Goal: Information Seeking & Learning: Check status

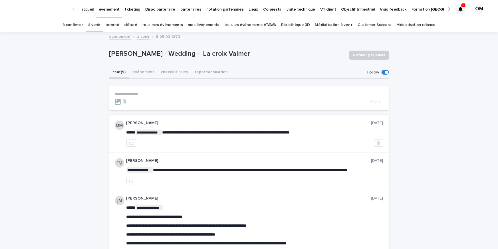
click at [464, 7] on p "3" at bounding box center [464, 5] width 2 height 4
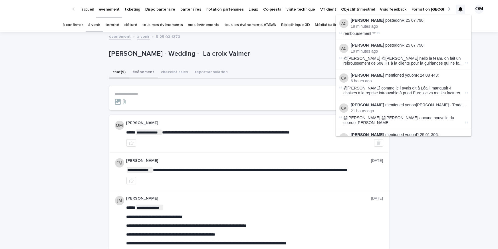
click at [138, 73] on button "événement" at bounding box center [143, 73] width 29 height 12
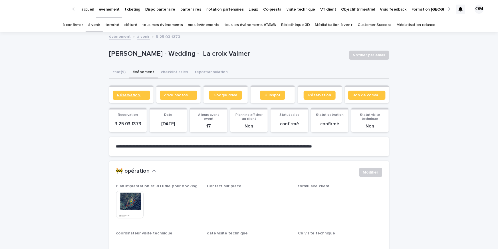
click at [130, 92] on link "Réservation client" at bounding box center [131, 94] width 37 height 9
click at [316, 97] on link "Réservation" at bounding box center [320, 94] width 32 height 9
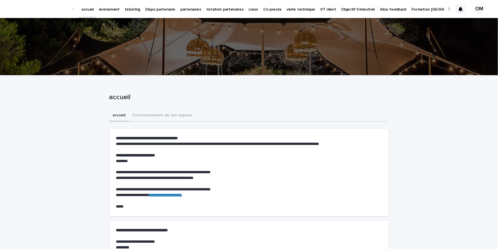
click at [107, 10] on p "événement" at bounding box center [109, 6] width 21 height 12
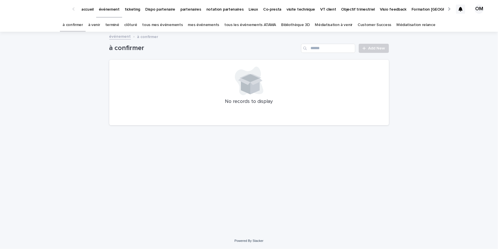
click at [100, 24] on link "à venir" at bounding box center [94, 24] width 12 height 13
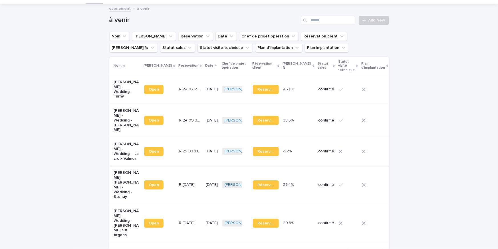
scroll to position [76, 0]
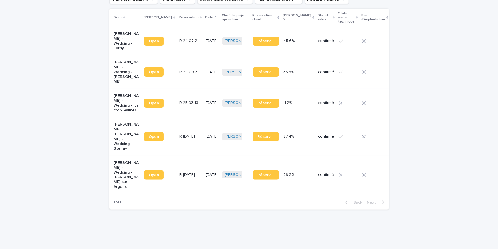
click at [124, 169] on p "[PERSON_NAME] - Wedding - [PERSON_NAME] sur Argens" at bounding box center [127, 174] width 26 height 29
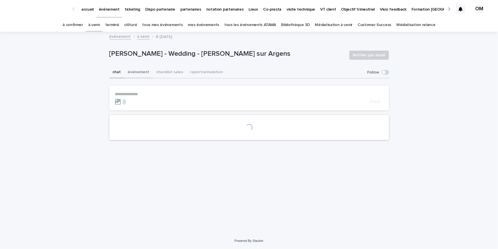
click at [134, 73] on button "événement" at bounding box center [138, 73] width 29 height 12
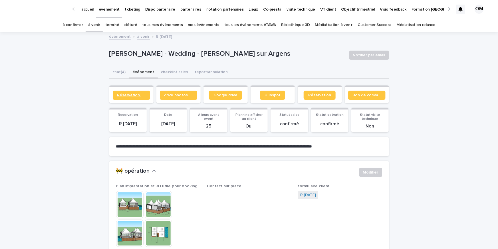
click at [126, 96] on span "Réservation client" at bounding box center [131, 95] width 28 height 4
click at [128, 211] on img at bounding box center [129, 204] width 27 height 27
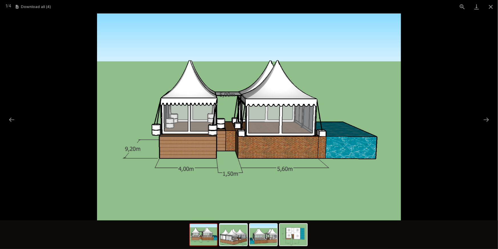
click at [75, 29] on picture at bounding box center [249, 116] width 498 height 207
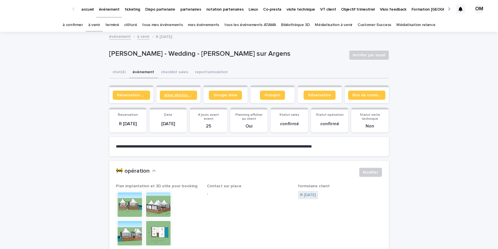
click at [182, 92] on link "drive photos coordinateur" at bounding box center [178, 94] width 37 height 9
click at [217, 94] on span "Google drive" at bounding box center [226, 95] width 24 height 4
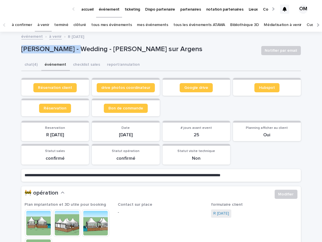
drag, startPoint x: 18, startPoint y: 51, endPoint x: 80, endPoint y: 51, distance: 62.5
copy p "[PERSON_NAME]"
click at [35, 228] on img at bounding box center [38, 222] width 27 height 27
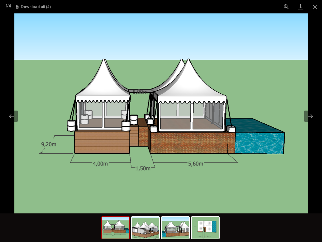
click at [28, 228] on div at bounding box center [161, 227] width 322 height 29
